Goal: Task Accomplishment & Management: Manage account settings

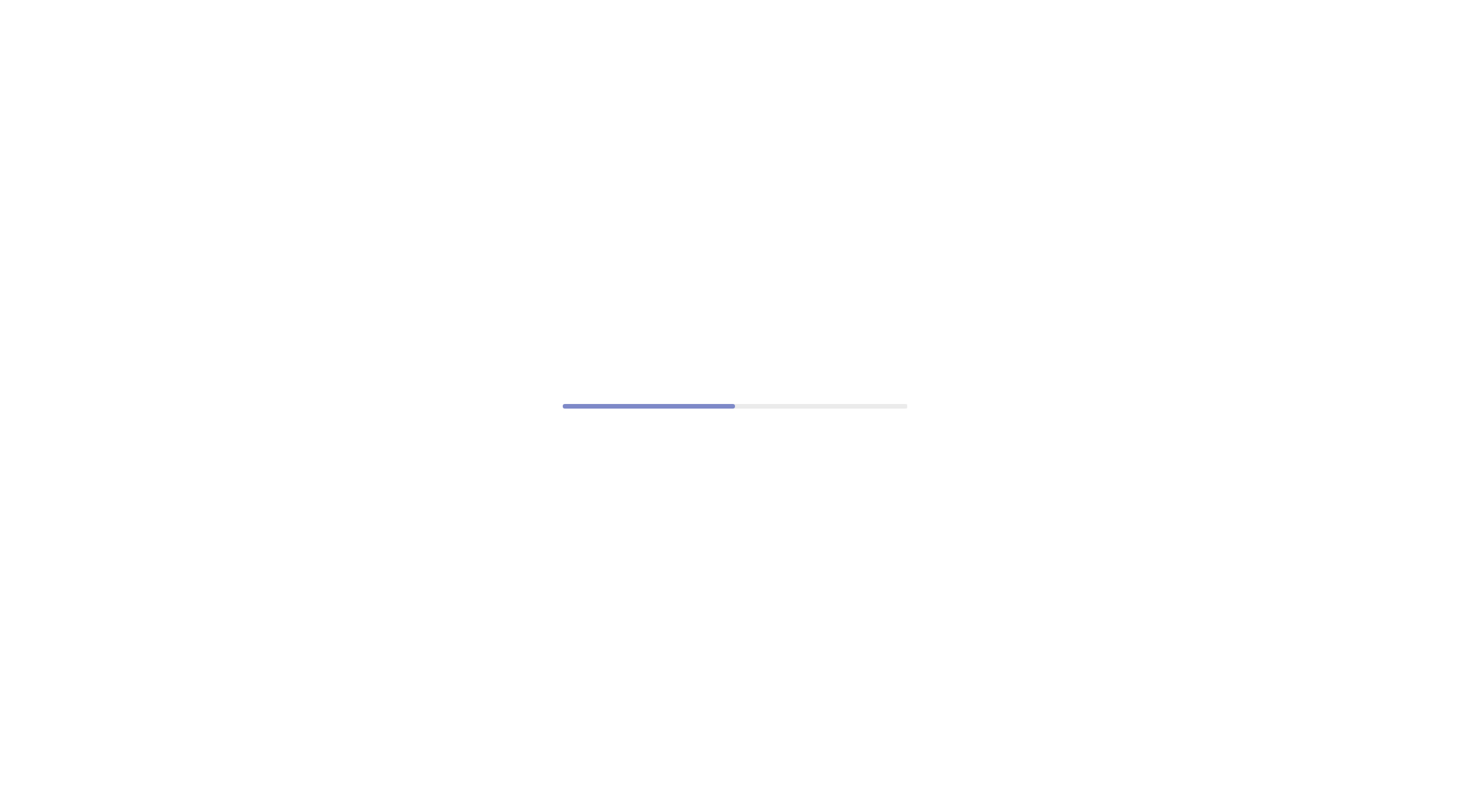
click at [542, 519] on div at bounding box center [735, 406] width 1470 height 812
click at [658, 435] on div at bounding box center [735, 406] width 1470 height 812
click at [580, 191] on div at bounding box center [735, 406] width 1470 height 812
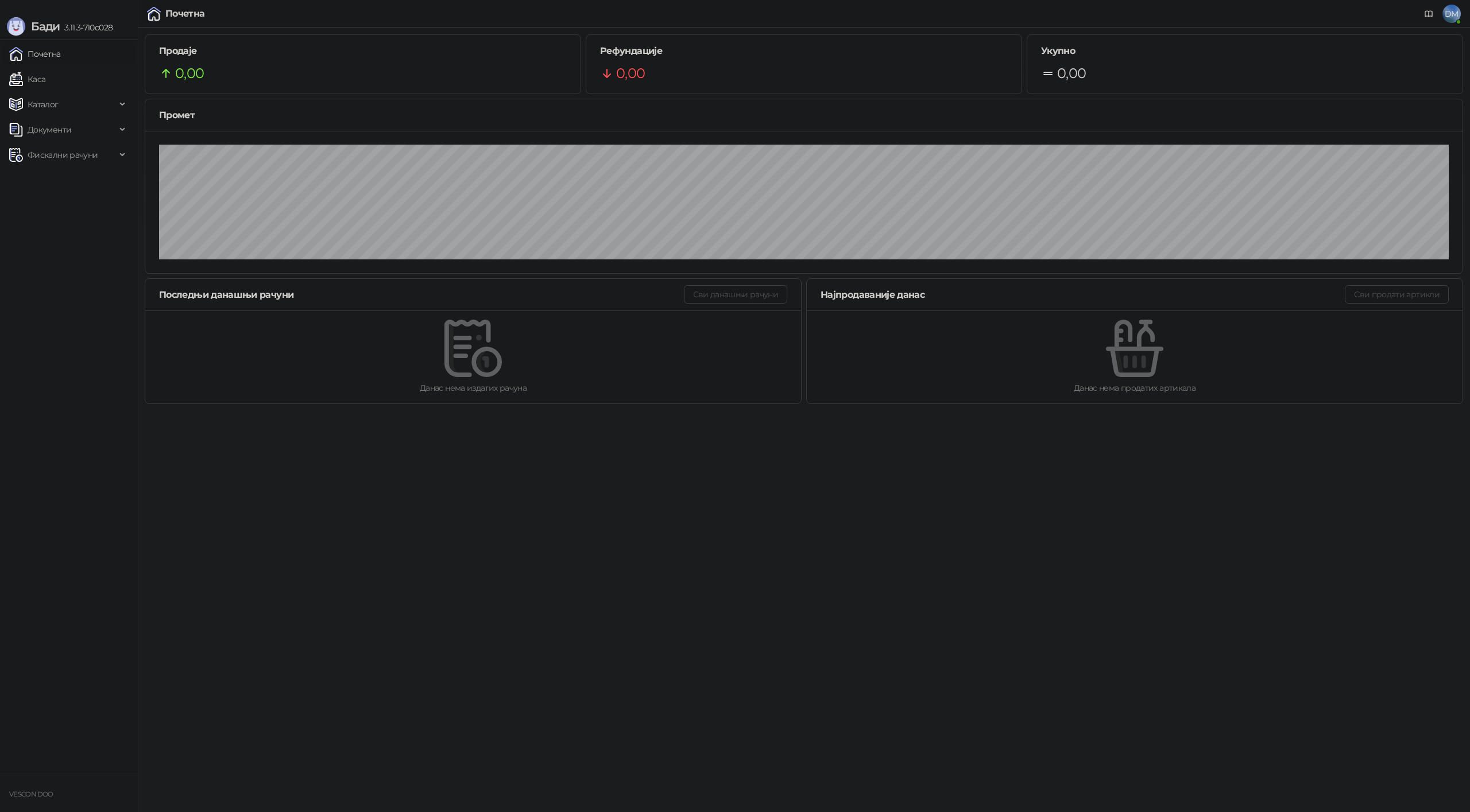
click at [43, 55] on link "Почетна" at bounding box center [35, 54] width 52 height 23
click at [92, 152] on span "Фискални рачуни" at bounding box center [62, 155] width 70 height 23
click at [73, 186] on link "Издати рачуни" at bounding box center [52, 180] width 77 height 23
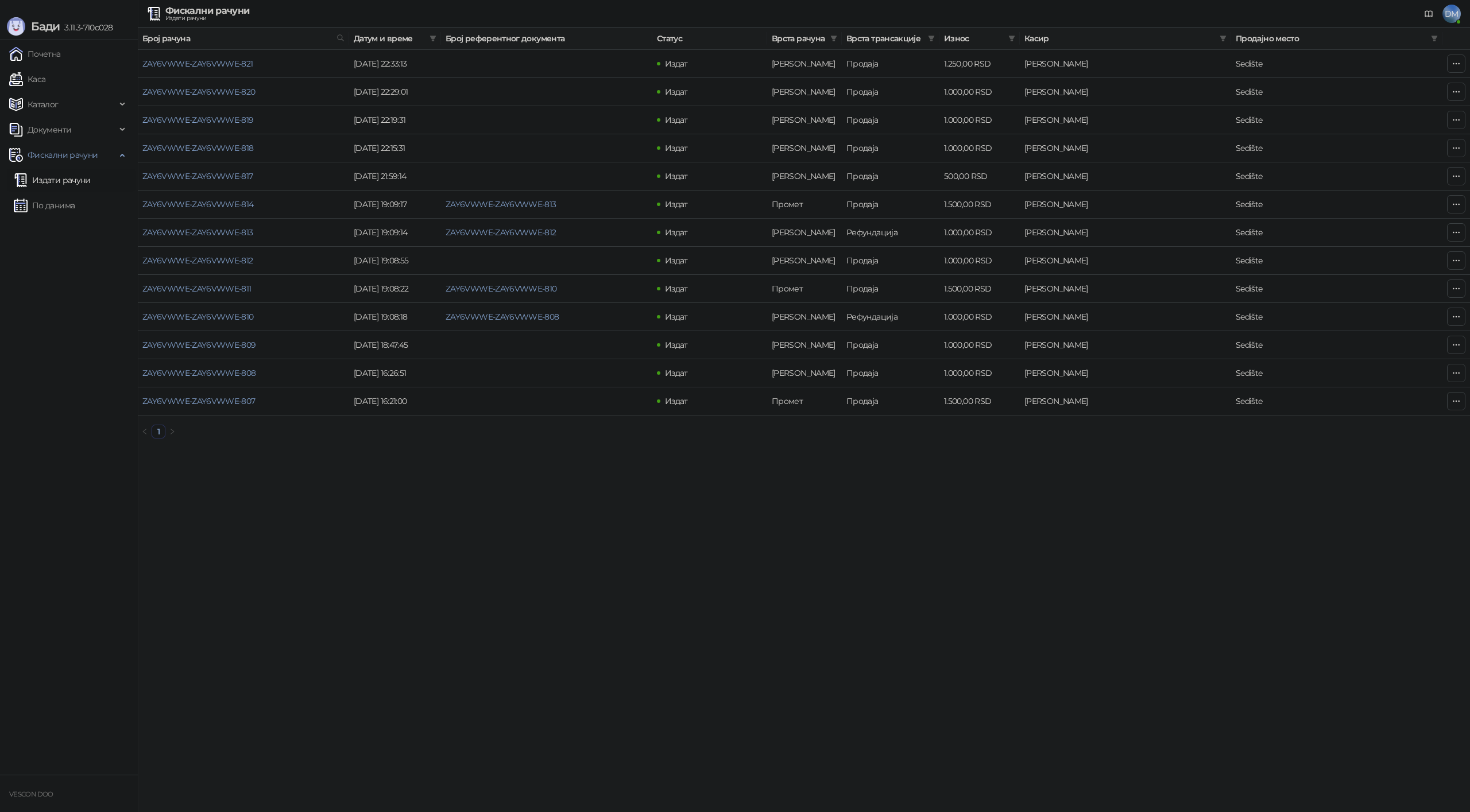
click at [77, 28] on span "3.11.3-710c028" at bounding box center [86, 28] width 53 height 11
click at [359, 448] on html "Бади 3.11.3-710c028 Почетна Каса Каталог Документи Фискални рачуни Издати рачун…" at bounding box center [735, 223] width 1470 height 448
click at [1450, 14] on span "DM" at bounding box center [1452, 14] width 18 height 18
click at [1270, 134] on link "Подешавања" at bounding box center [1237, 135] width 67 height 11
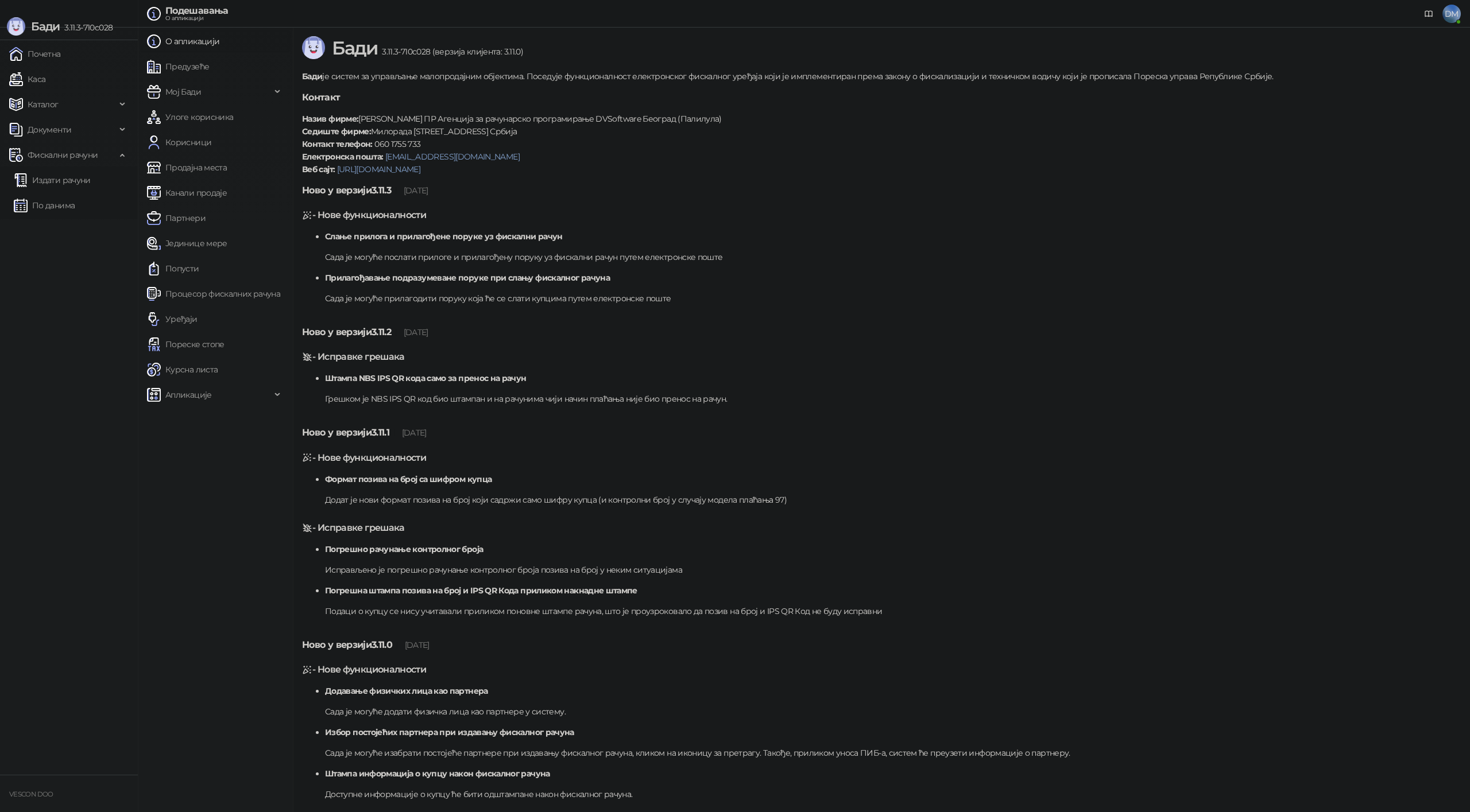
click at [412, 380] on strong "Штампа NBS IPS QR кода само за пренос на рачун" at bounding box center [426, 379] width 202 height 11
click at [503, 298] on p "Сада је могуће прилагодити поруку која ће се слати купцима путем електронске по…" at bounding box center [893, 298] width 1136 height 13
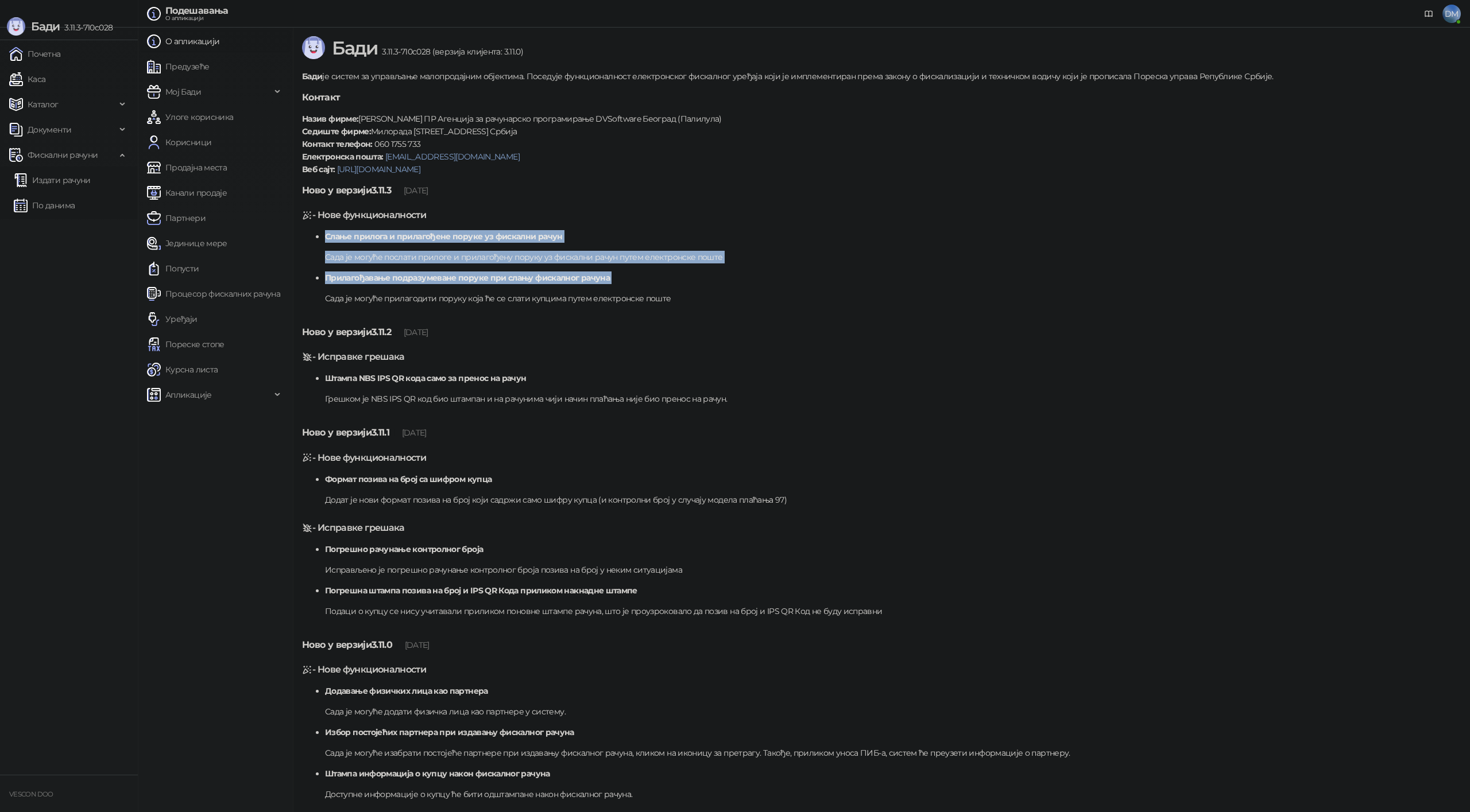
click at [503, 298] on p "Сада је могуће прилагодити поруку која ће се слати купцима путем електронске по…" at bounding box center [893, 298] width 1136 height 13
click at [216, 290] on link "Процесор фискалних рачуна" at bounding box center [214, 294] width 133 height 23
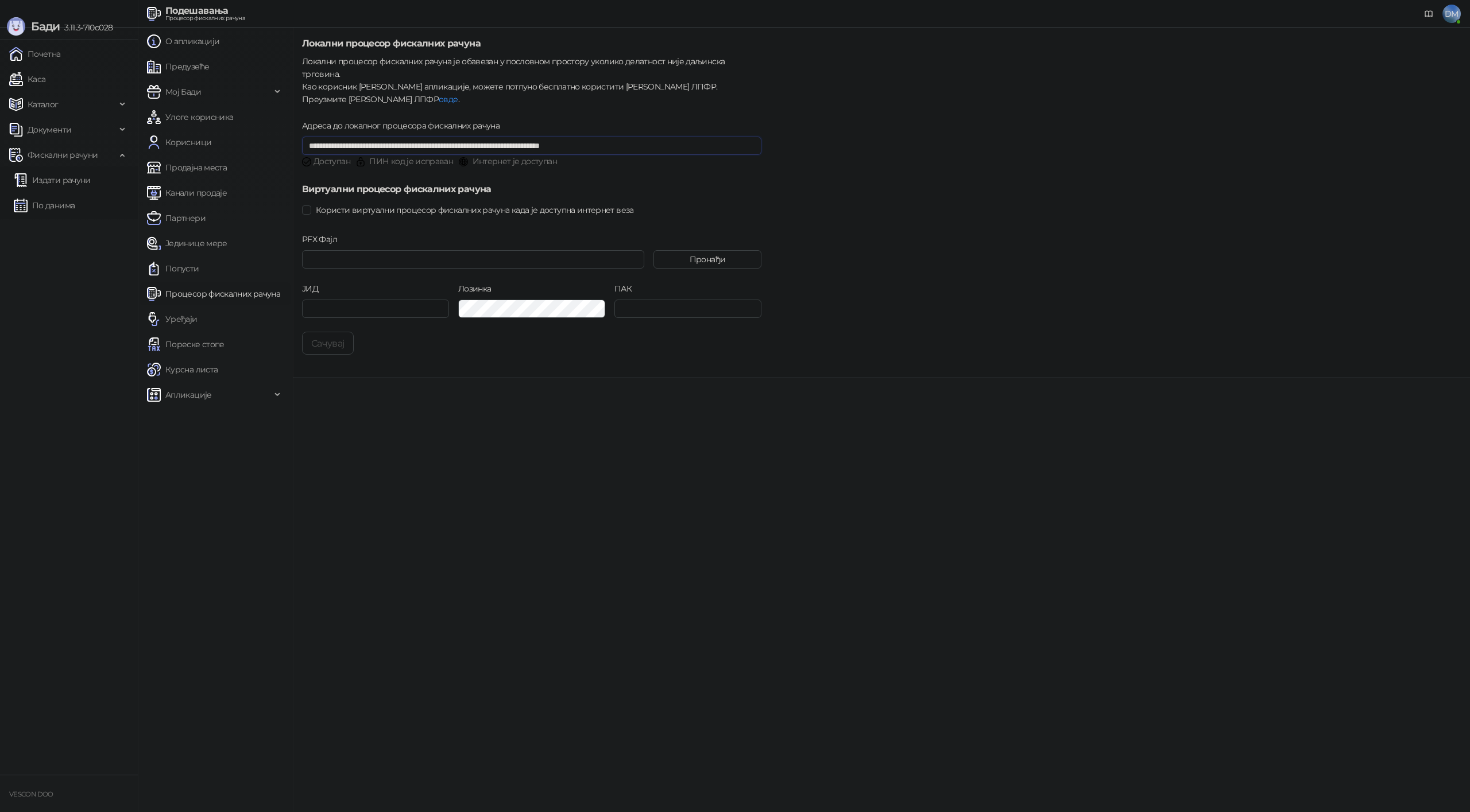
click at [498, 136] on input "**********" at bounding box center [532, 145] width 459 height 18
paste input "text"
type input "**********"
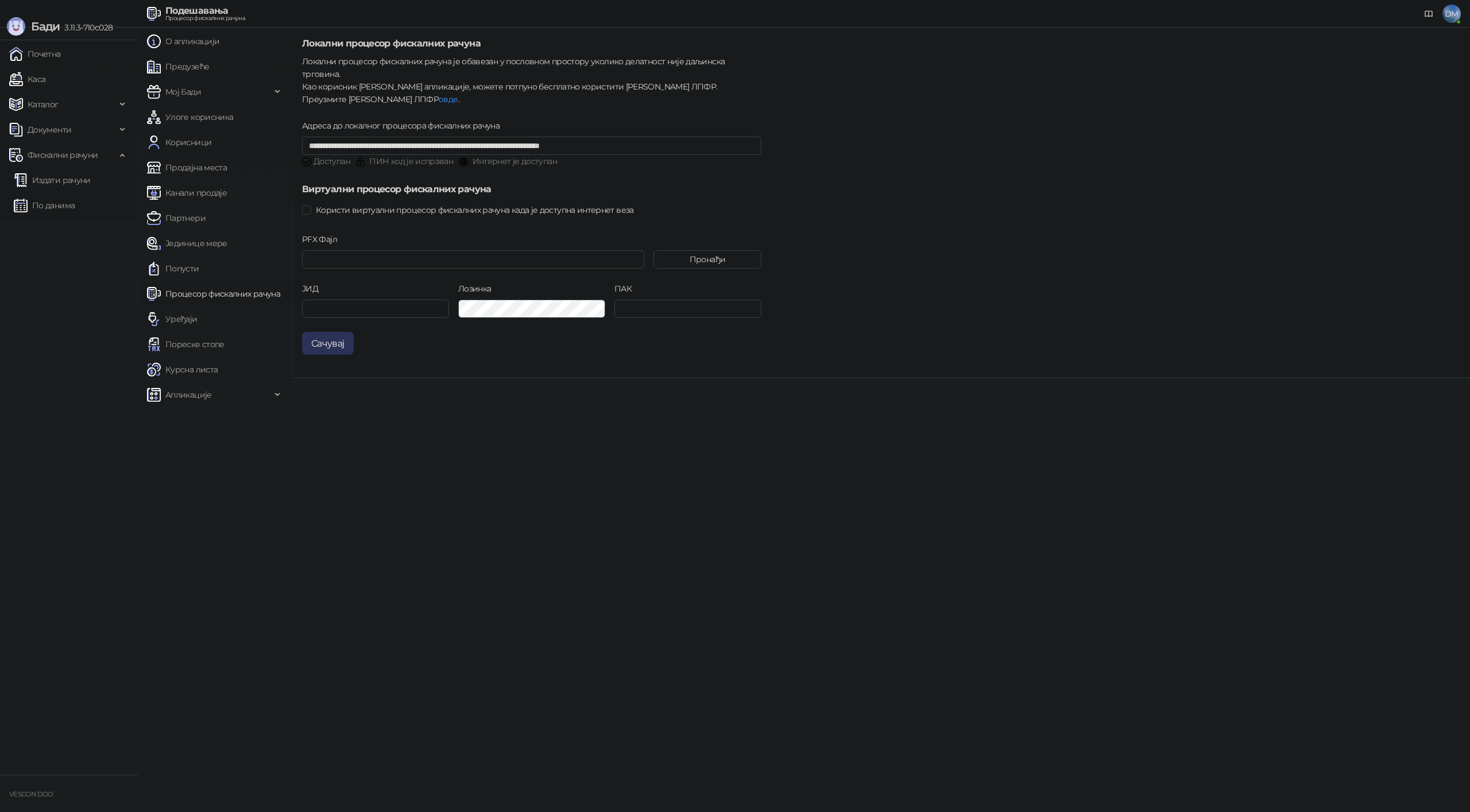
click at [331, 335] on button "Сачувај" at bounding box center [328, 343] width 52 height 23
click at [847, 570] on main "**********" at bounding box center [881, 420] width 1178 height 785
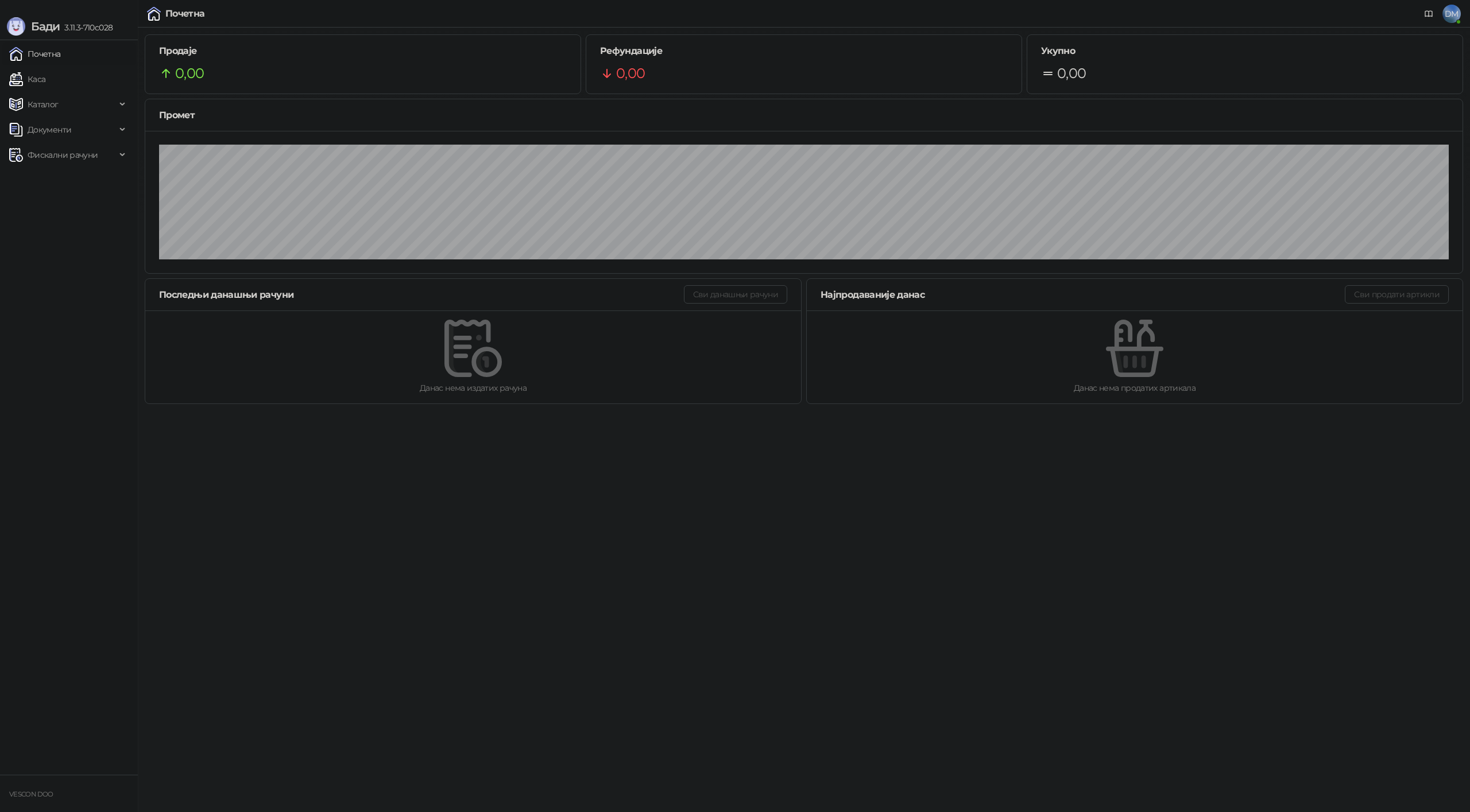
click at [1458, 19] on span "DM" at bounding box center [1452, 14] width 18 height 18
click at [1456, 18] on span "DM" at bounding box center [1452, 14] width 18 height 18
click at [1455, 17] on span "DM" at bounding box center [1452, 14] width 18 height 18
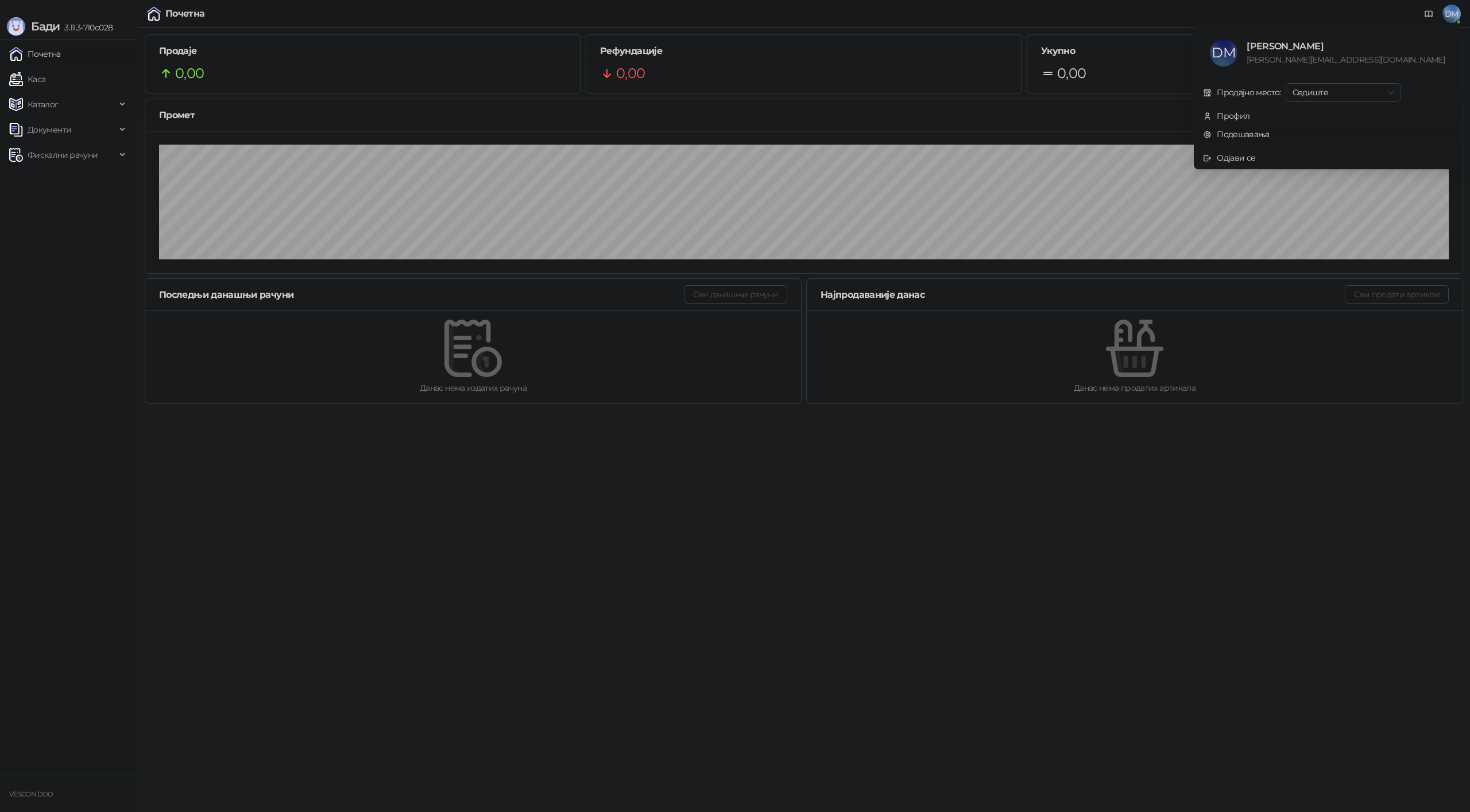
click at [1270, 133] on link "Подешавања" at bounding box center [1237, 135] width 67 height 11
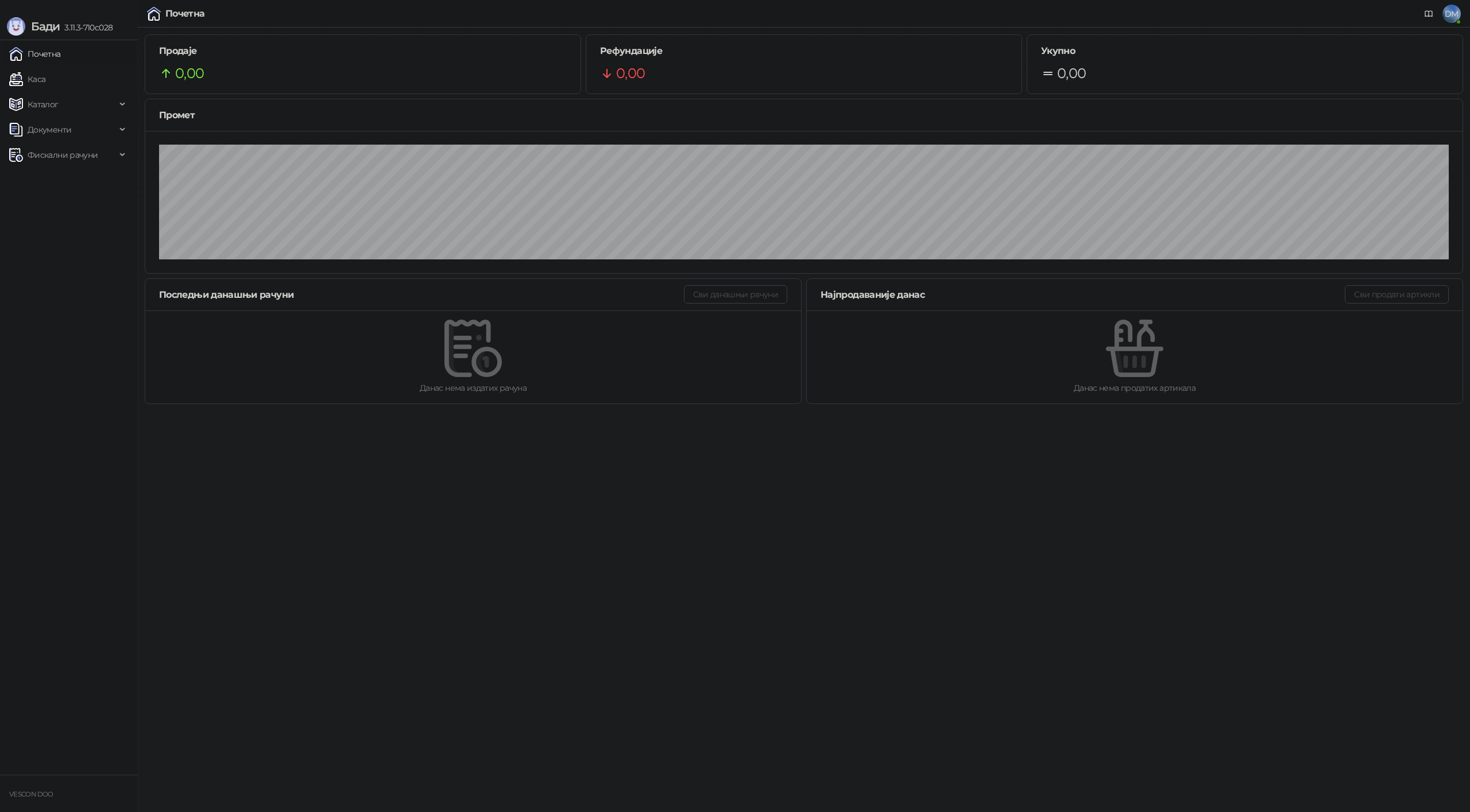
click at [1455, 17] on span "DM" at bounding box center [1452, 14] width 18 height 18
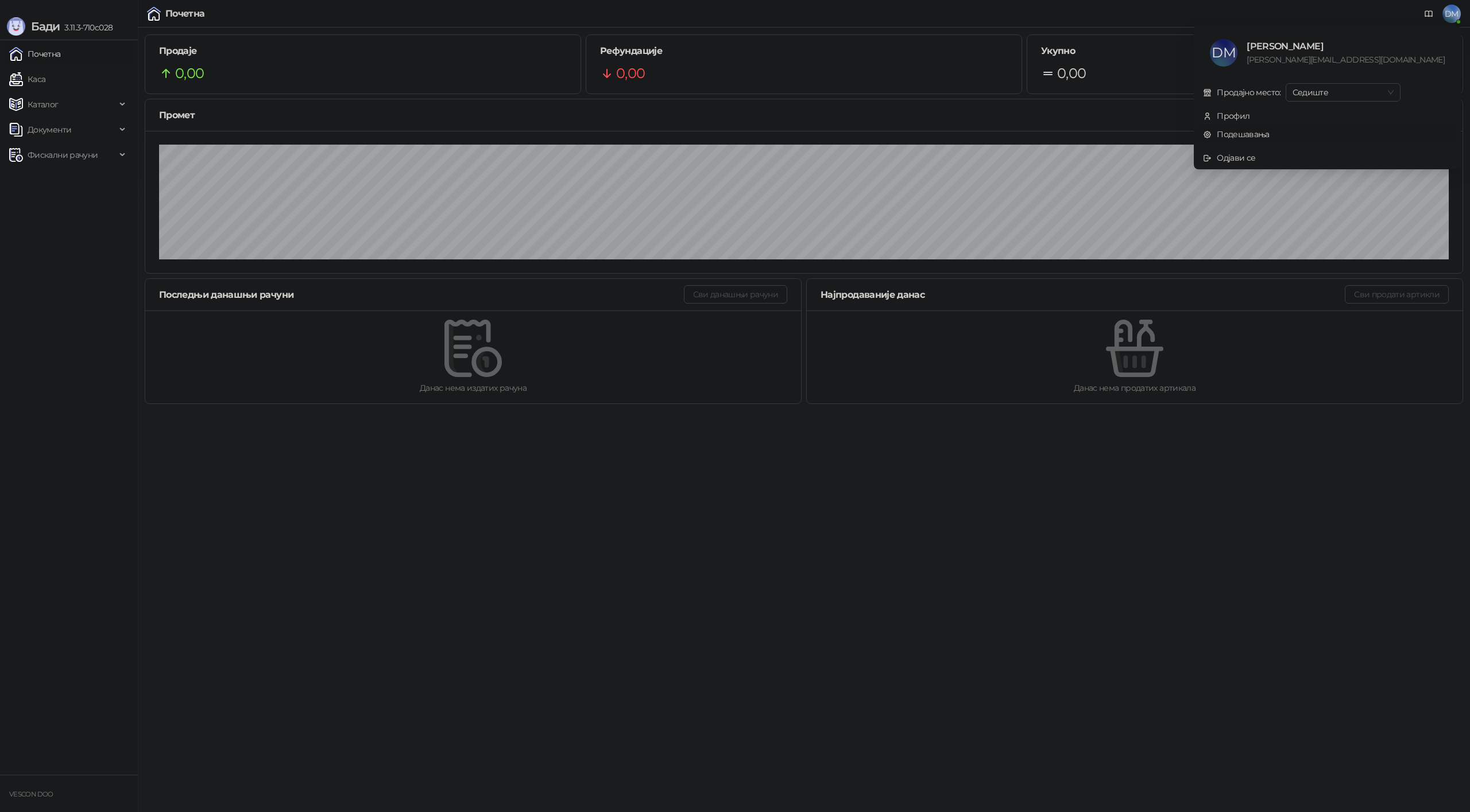
click at [1270, 134] on link "Подешавања" at bounding box center [1237, 135] width 67 height 11
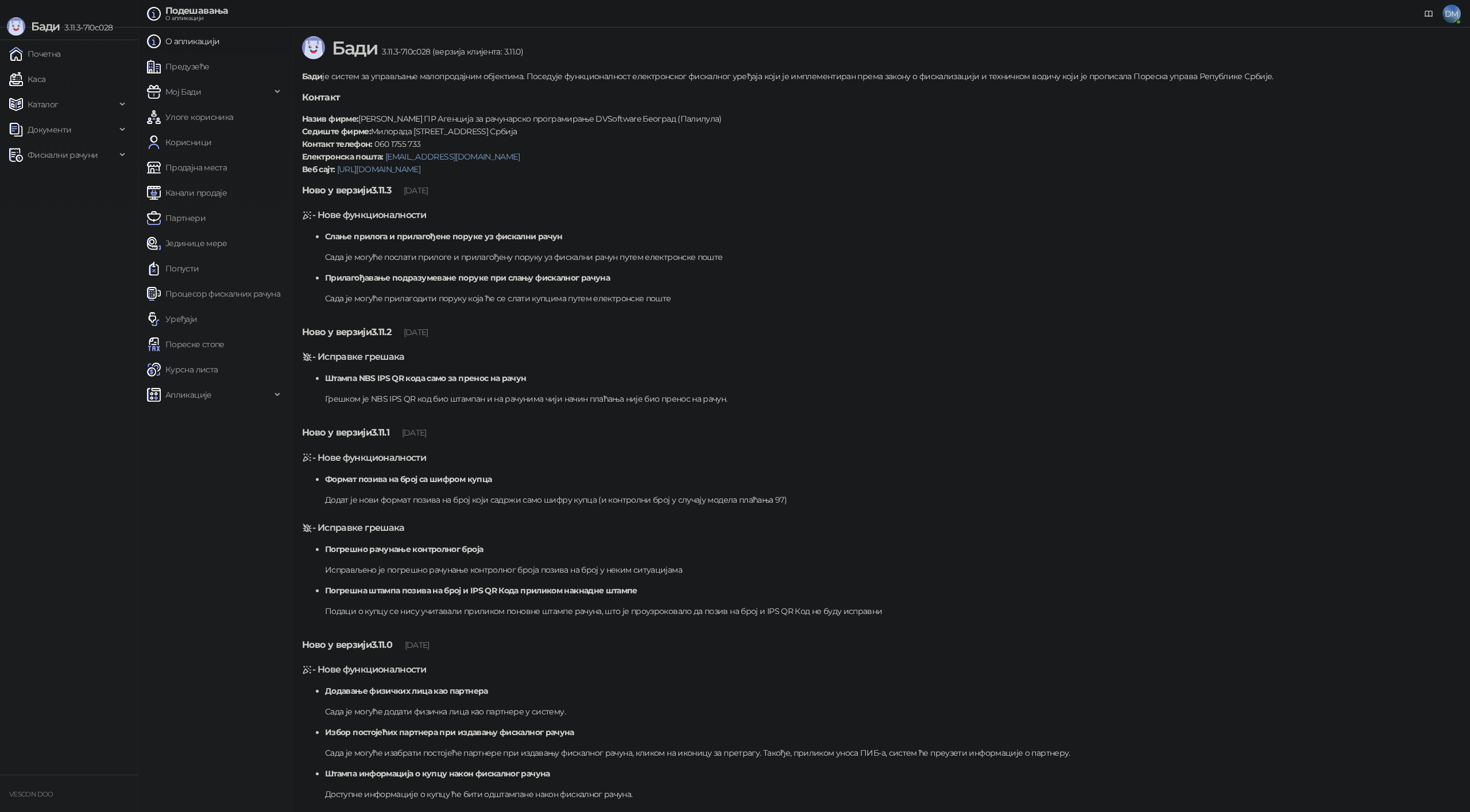
click at [458, 51] on span "3.11.3-710c028 (верзија клијента: 3.11.0)" at bounding box center [450, 52] width 145 height 11
drag, startPoint x: 375, startPoint y: 191, endPoint x: 395, endPoint y: 189, distance: 20.1
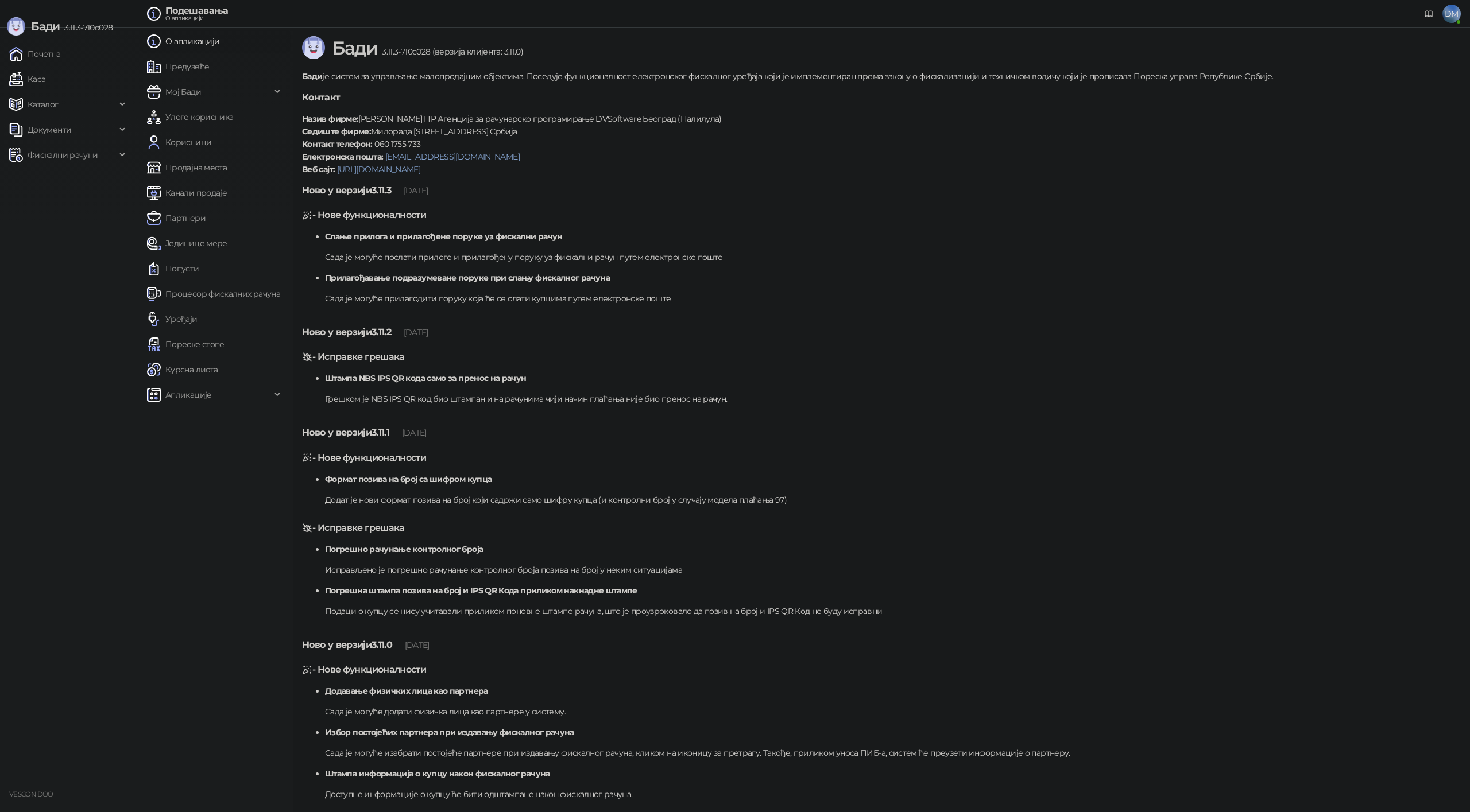
click at [395, 189] on h5 "Ново у верзији 3.11.3 17.09.2025" at bounding box center [881, 191] width 1159 height 14
copy h5 "3.11.3"
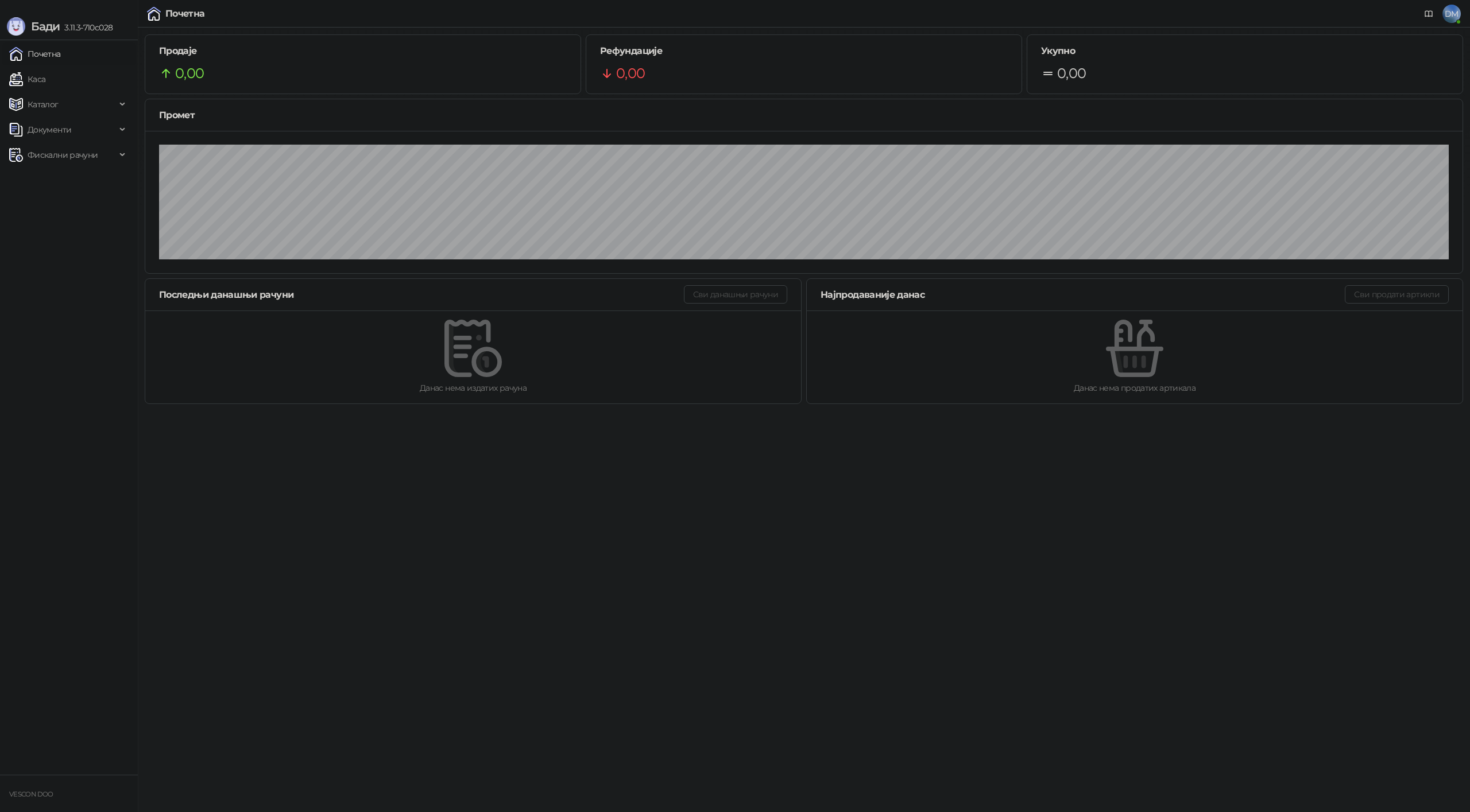
click at [61, 53] on link "Почетна" at bounding box center [35, 54] width 52 height 23
click at [1453, 17] on span "DM" at bounding box center [1452, 14] width 18 height 18
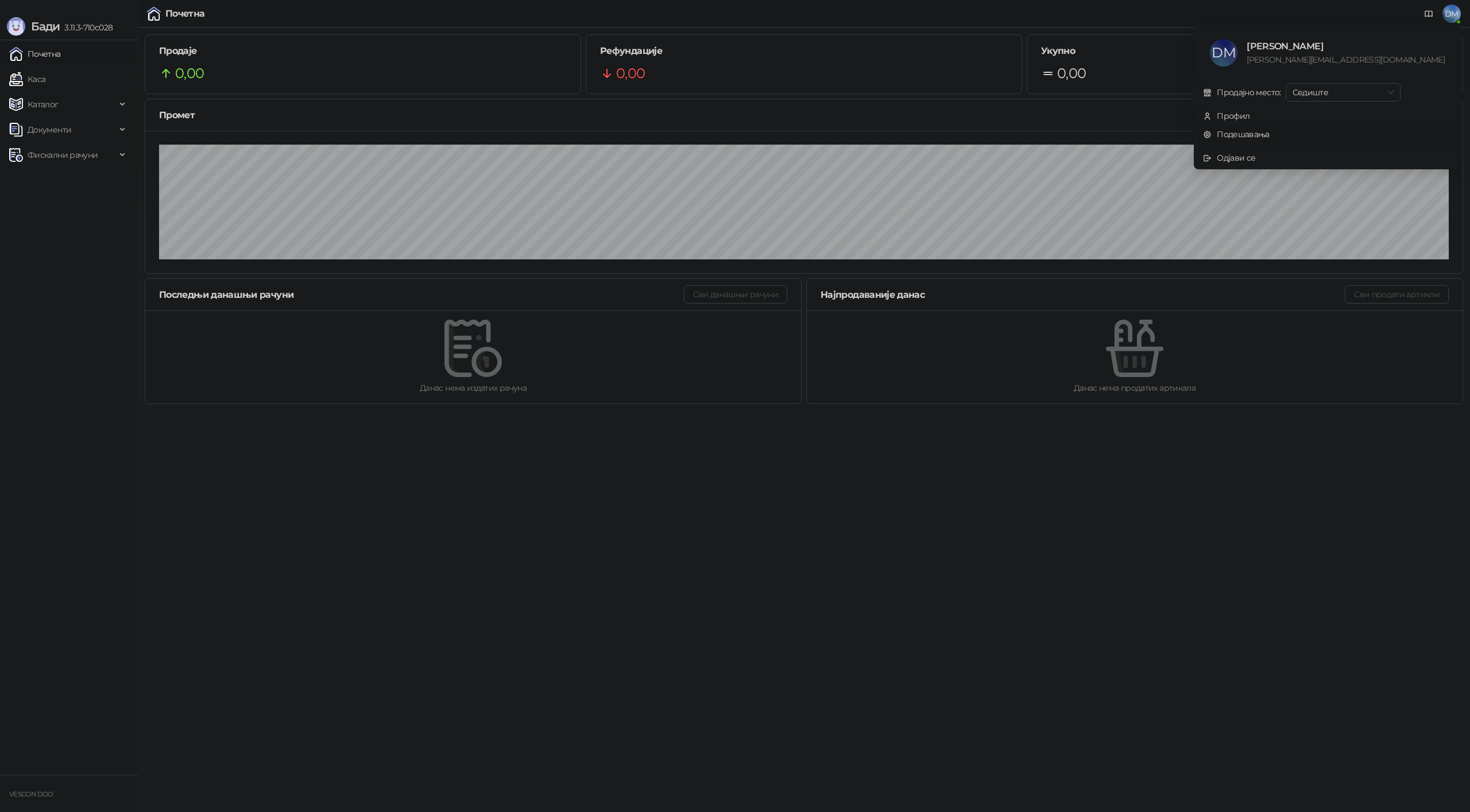
click at [1270, 136] on link "Подешавања" at bounding box center [1237, 135] width 67 height 11
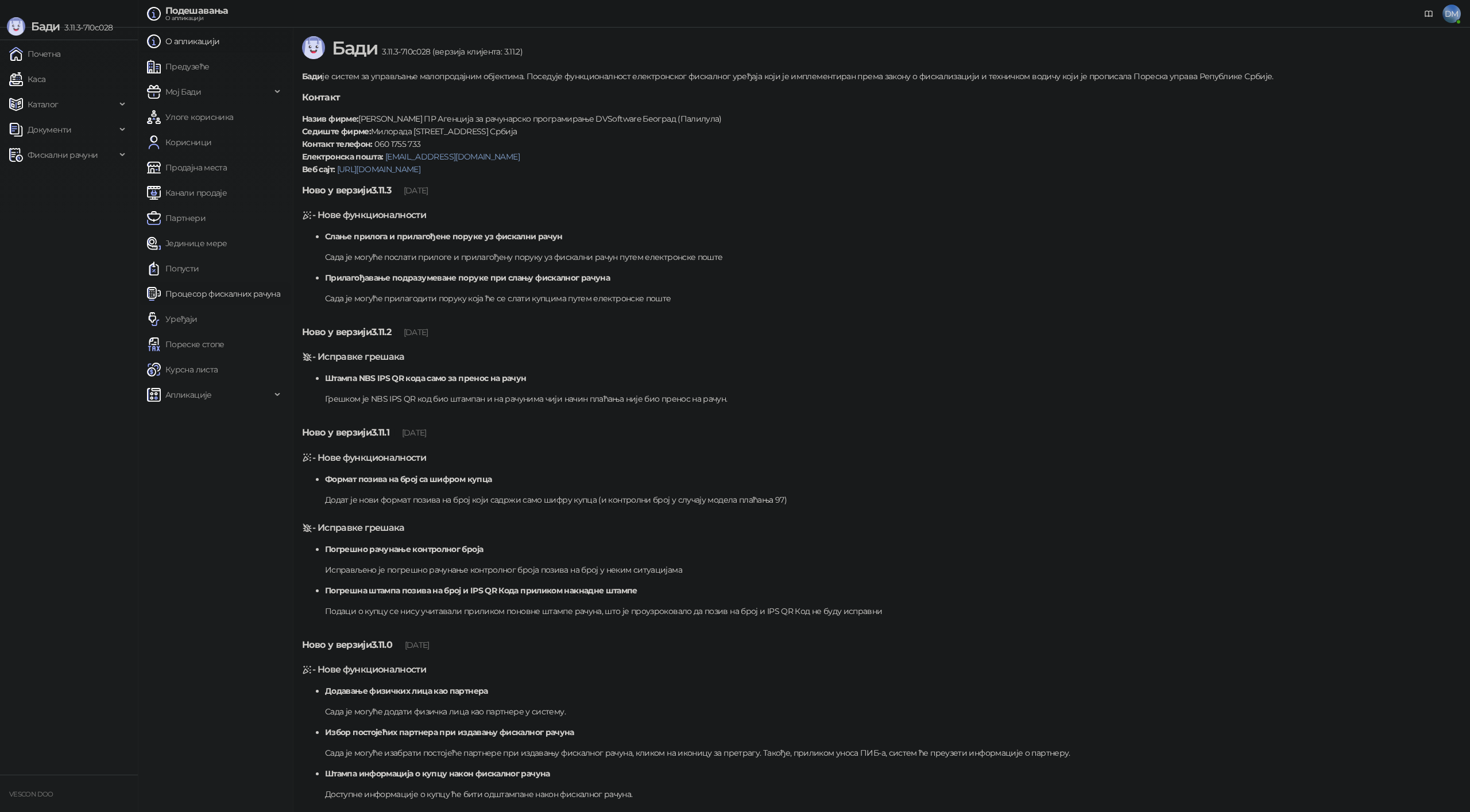
click at [190, 294] on link "Процесор фискалних рачуна" at bounding box center [214, 294] width 133 height 23
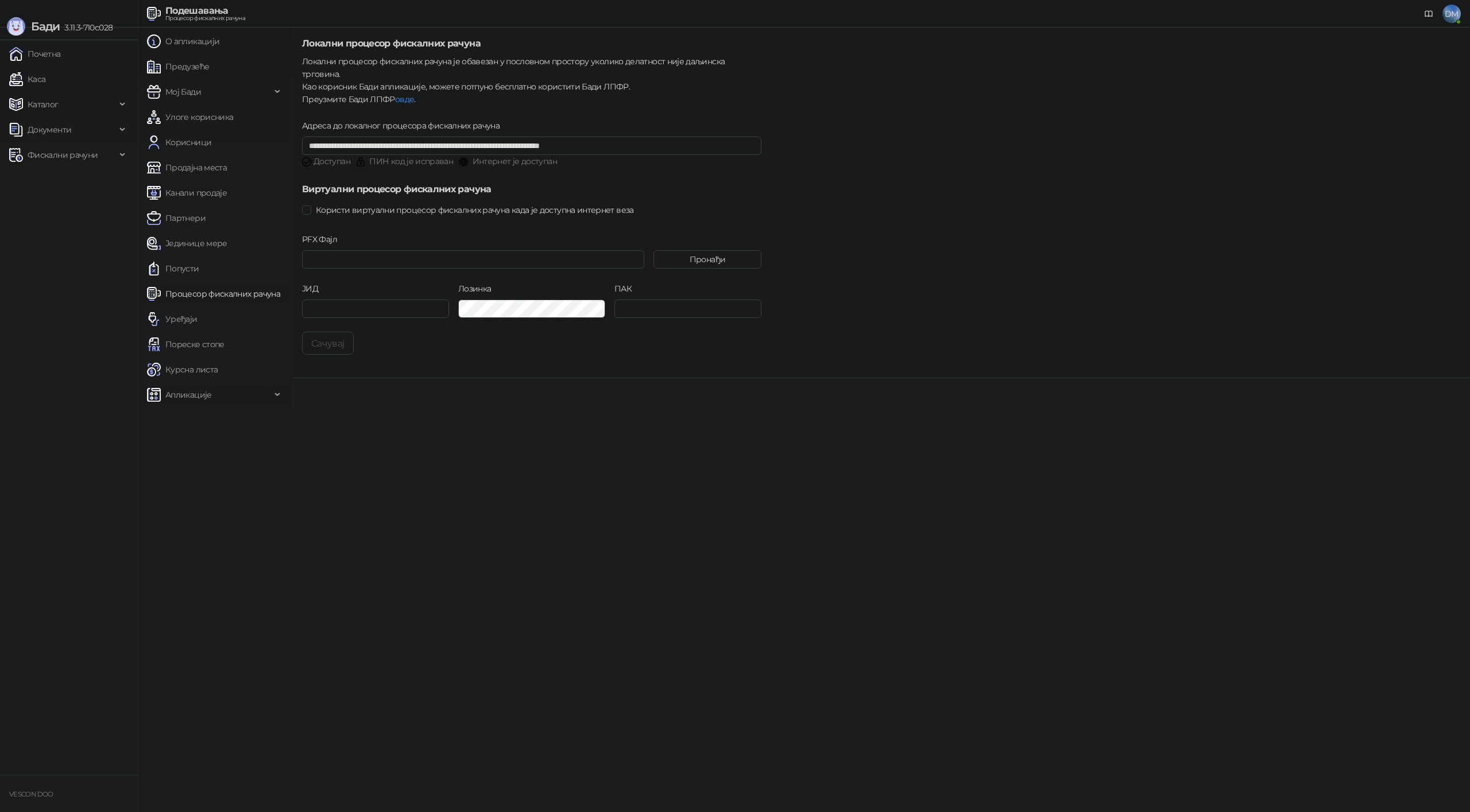
click at [190, 396] on span "Апликације" at bounding box center [188, 395] width 46 height 23
click at [200, 450] on link "Инсталиране" at bounding box center [187, 445] width 71 height 23
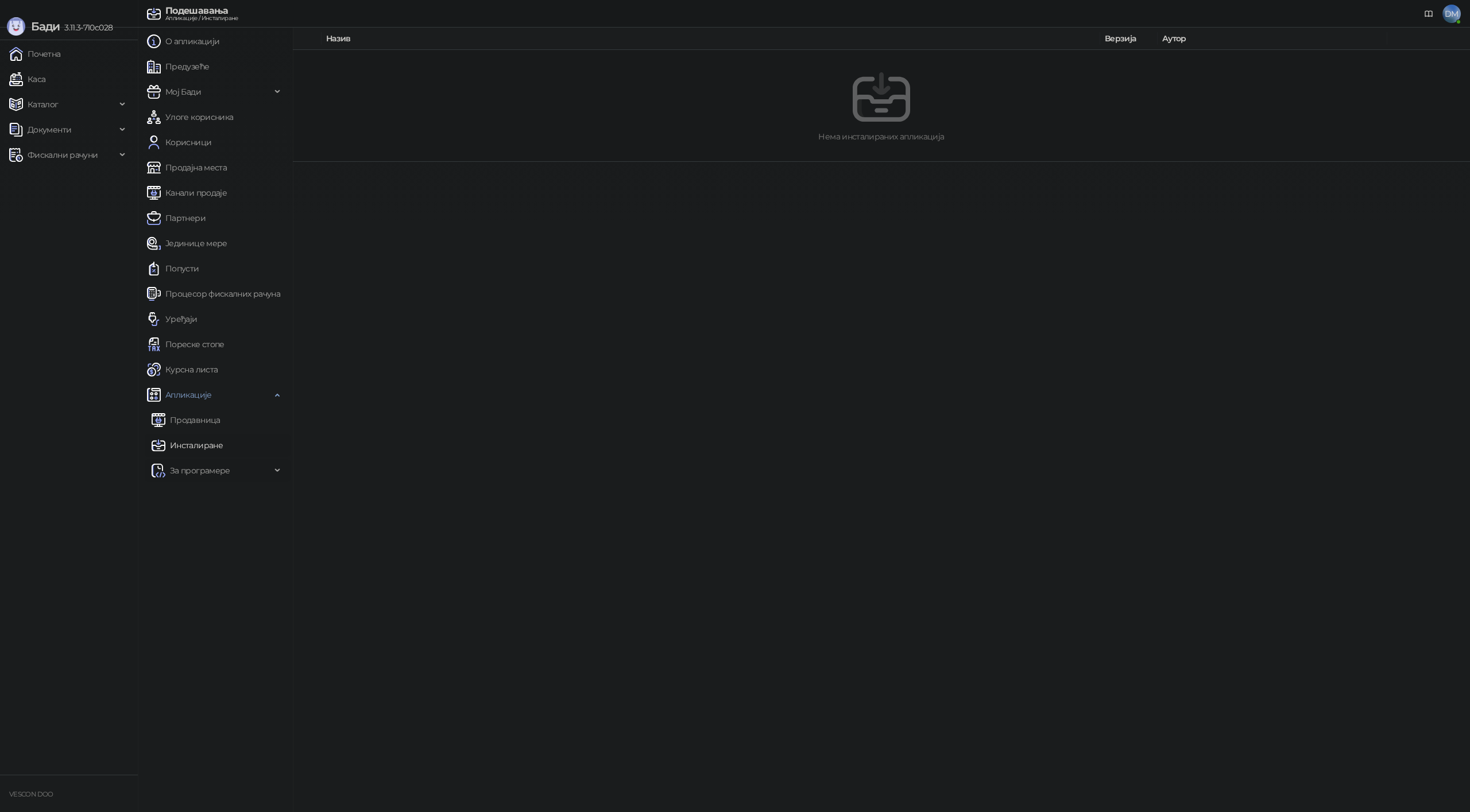
click at [199, 465] on span "За програмере" at bounding box center [200, 470] width 61 height 23
click at [200, 494] on link "Моје апликације" at bounding box center [198, 496] width 84 height 23
click at [198, 546] on link "Локални АПИ" at bounding box center [192, 546] width 73 height 23
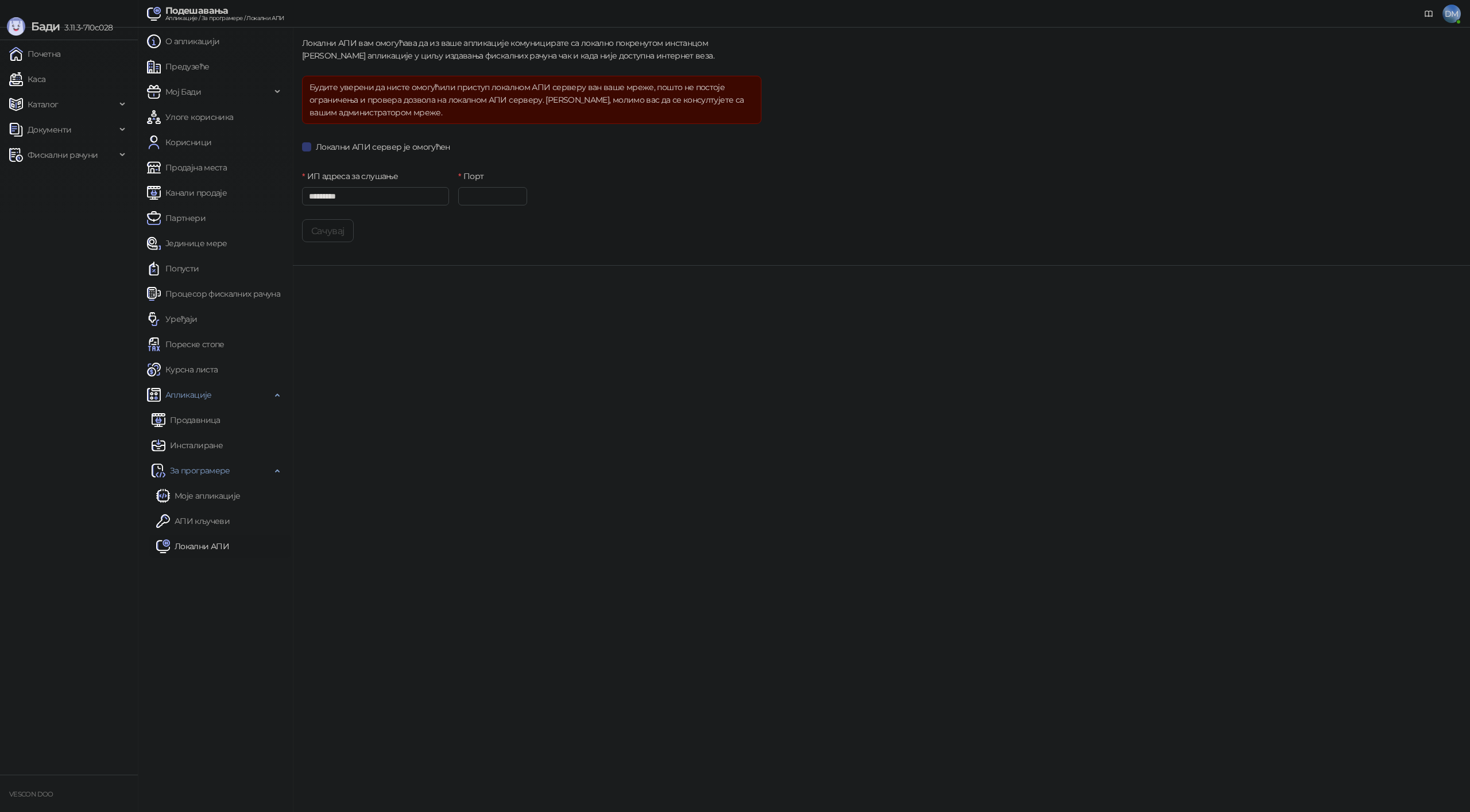
click at [456, 591] on main "Локални АПИ вам омогућава да из ваше апликације комуницирате са локално покрену…" at bounding box center [881, 420] width 1178 height 785
click at [181, 38] on link "О апликацији" at bounding box center [183, 41] width 72 height 23
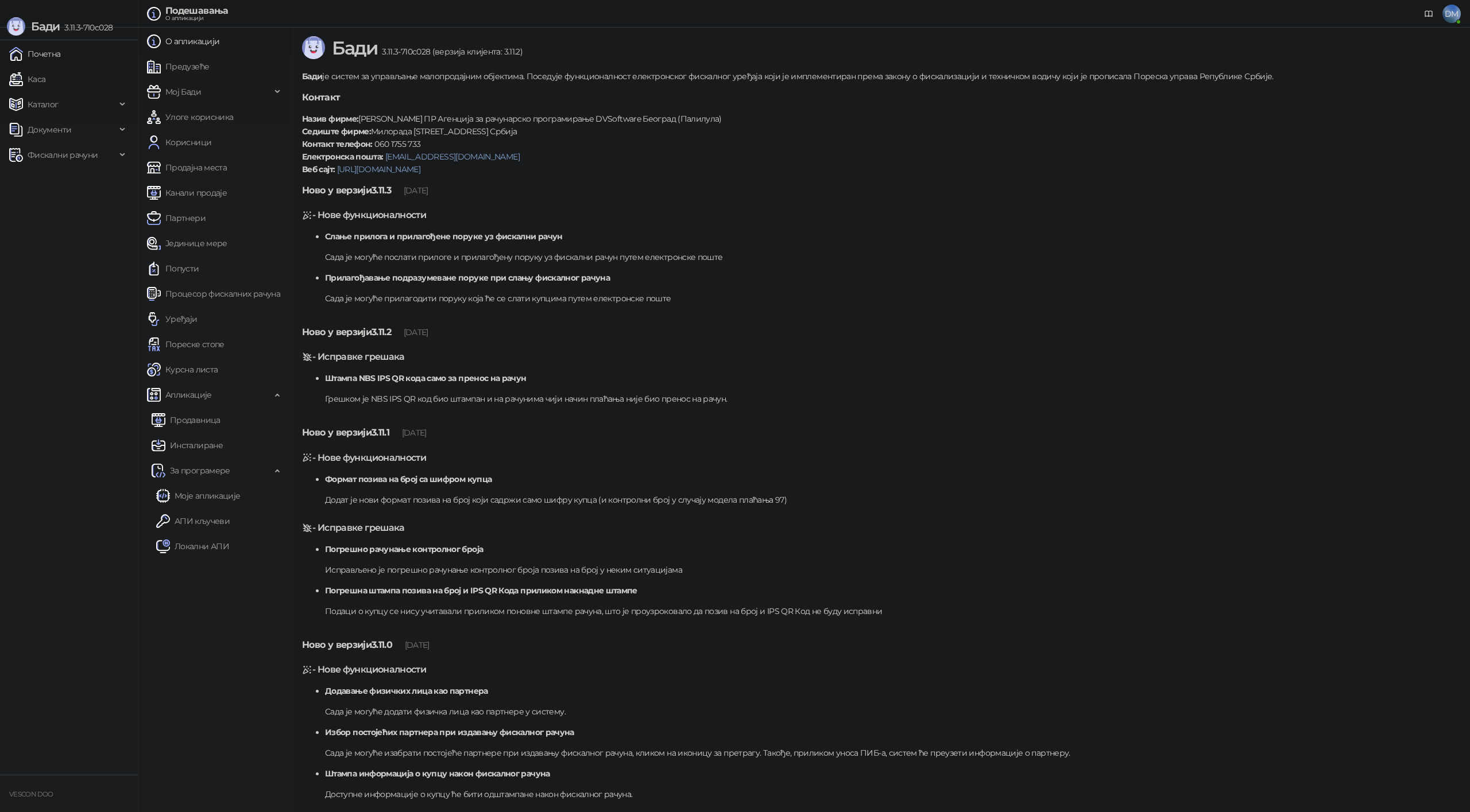
click at [58, 53] on link "Почетна" at bounding box center [35, 54] width 52 height 23
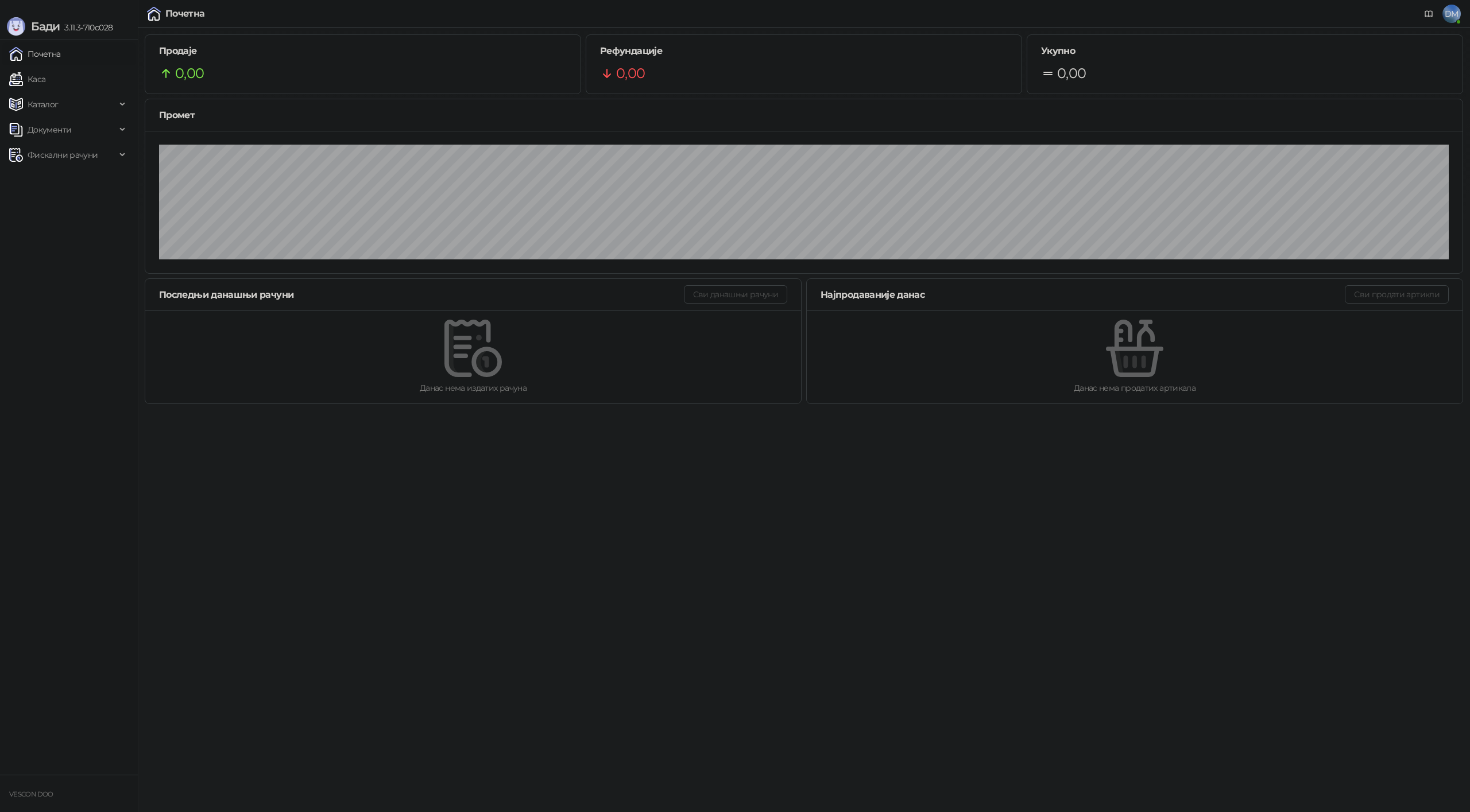
click at [55, 50] on link "Почетна" at bounding box center [35, 54] width 52 height 23
click at [74, 161] on span "Фискални рачуни" at bounding box center [62, 155] width 70 height 23
click at [67, 176] on link "Издати рачуни" at bounding box center [52, 180] width 77 height 23
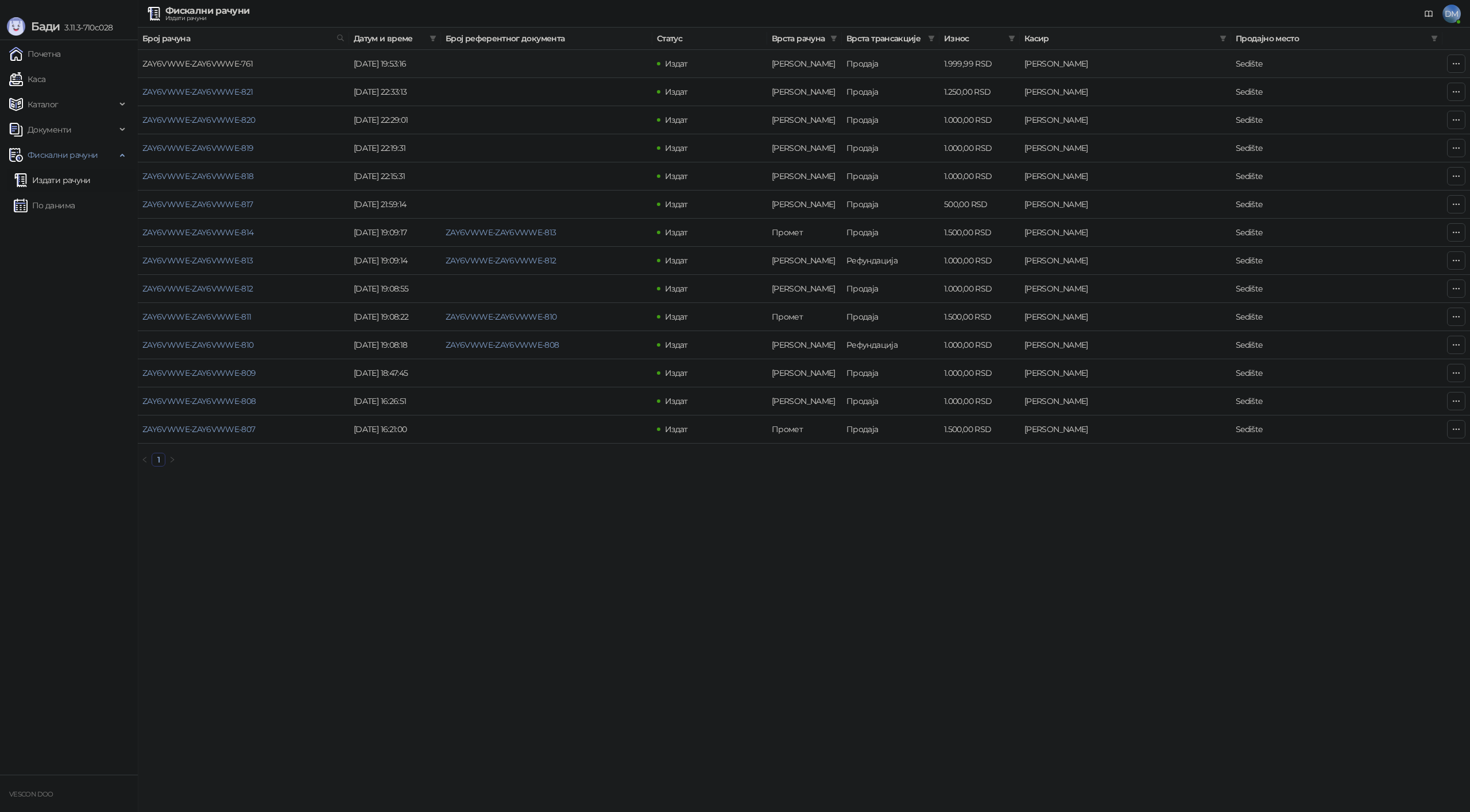
click at [219, 61] on link "ZAY6VWWE-ZAY6VWWE-761" at bounding box center [198, 64] width 111 height 11
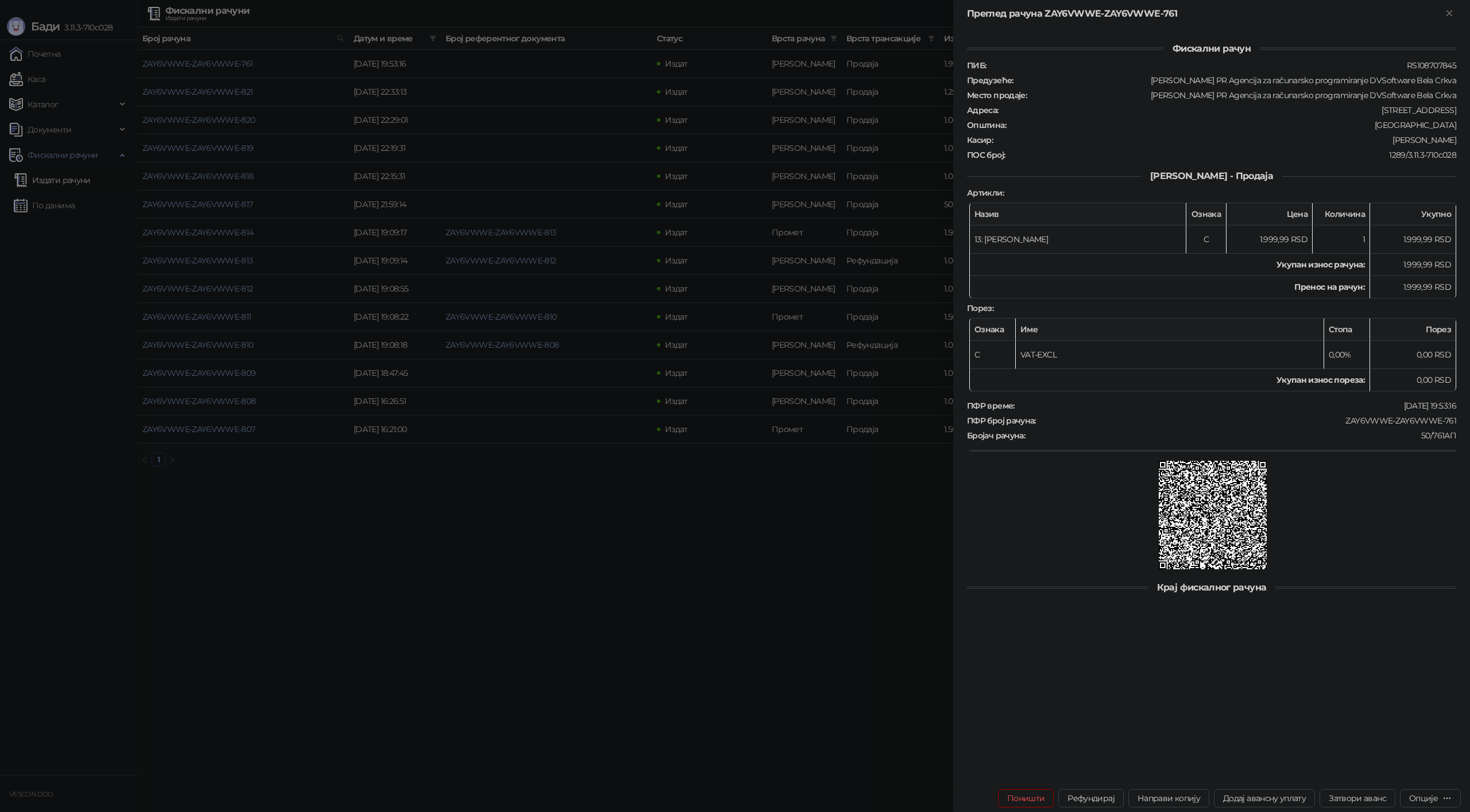
click at [1447, 10] on icon "Close" at bounding box center [1450, 14] width 11 height 11
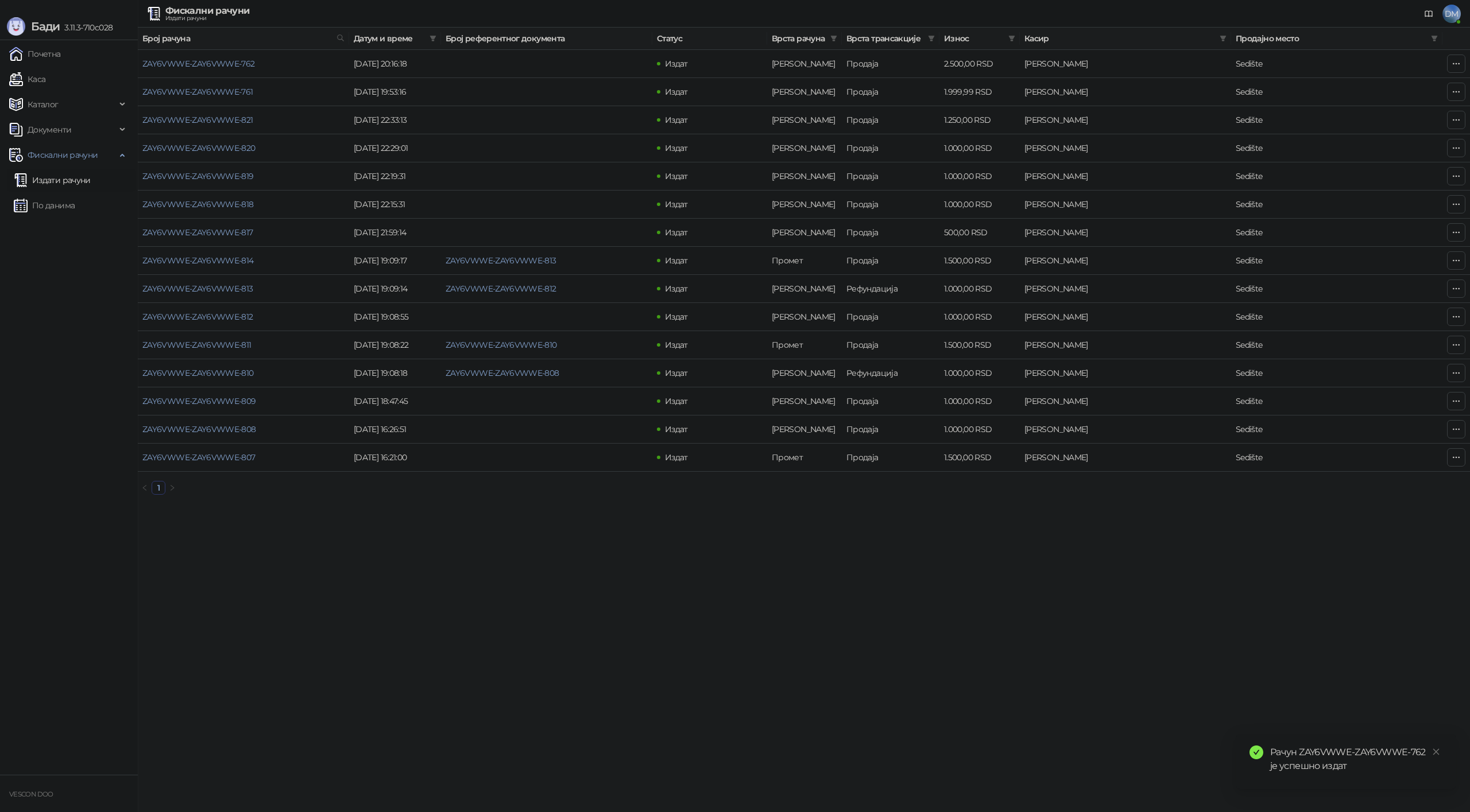
click at [1335, 759] on div "Рачун ZAY6VWWE-ZAY6VWWE-762 је успешно издат" at bounding box center [1356, 759] width 172 height 27
click at [786, 504] on html "[PERSON_NAME] 3.11.3-710c028 Почетна Каса Каталог Документи Фискални рачуни Изд…" at bounding box center [735, 251] width 1470 height 504
